Goal: Task Accomplishment & Management: Manage account settings

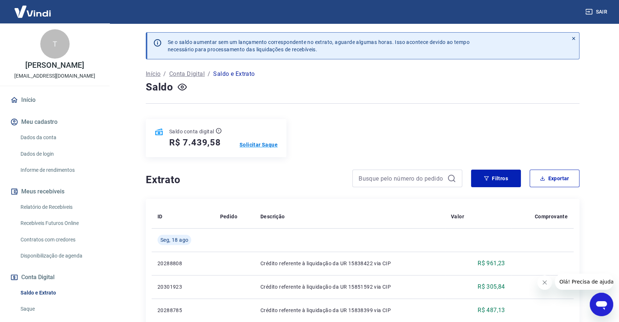
click at [257, 143] on p "Solicitar Saque" at bounding box center [259, 144] width 38 height 7
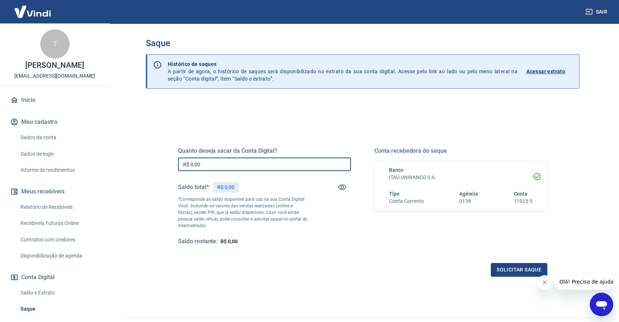
click at [290, 170] on input "R$ 0,00" at bounding box center [264, 165] width 173 height 14
type input "R$ 7.400,00"
click at [516, 269] on button "Solicitar saque" at bounding box center [519, 270] width 56 height 14
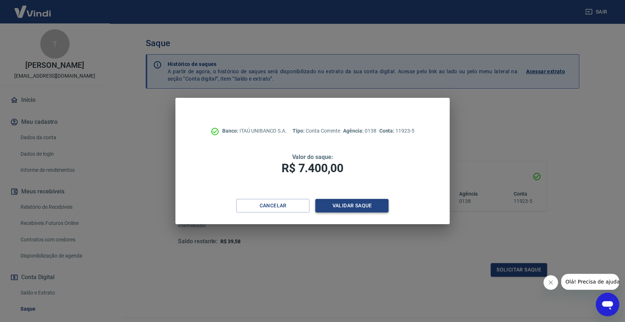
click at [350, 201] on button "Validar saque" at bounding box center [351, 206] width 73 height 14
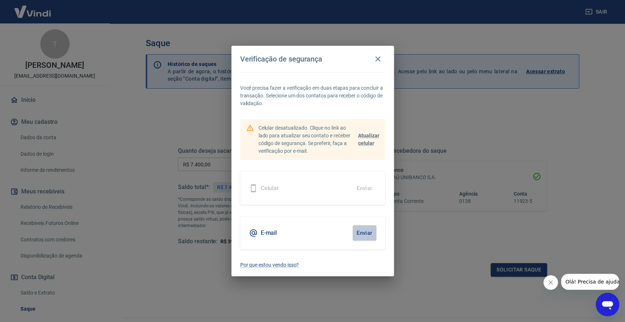
click at [363, 230] on button "Enviar" at bounding box center [365, 232] width 24 height 15
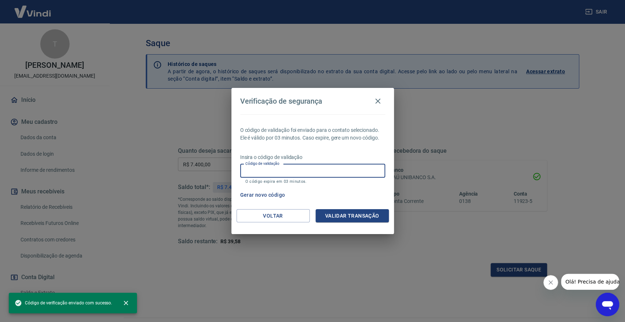
drag, startPoint x: 268, startPoint y: 172, endPoint x: 280, endPoint y: 176, distance: 12.7
click at [268, 172] on input "Código de validação" at bounding box center [312, 171] width 145 height 14
paste input "237762"
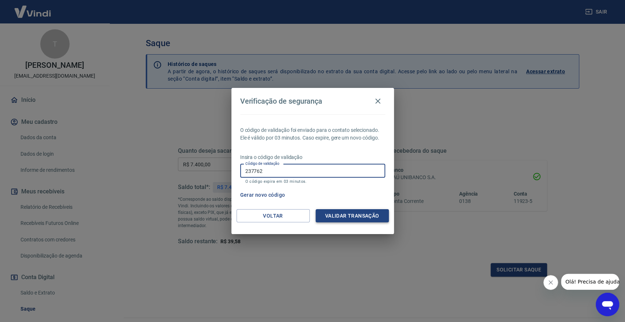
type input "237762"
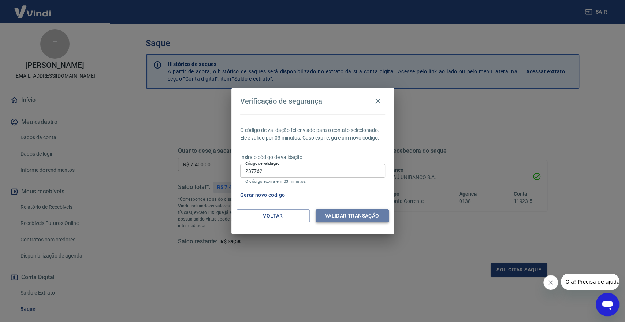
click at [371, 214] on button "Validar transação" at bounding box center [352, 216] width 73 height 14
